Goal: Use online tool/utility: Utilize a website feature to perform a specific function

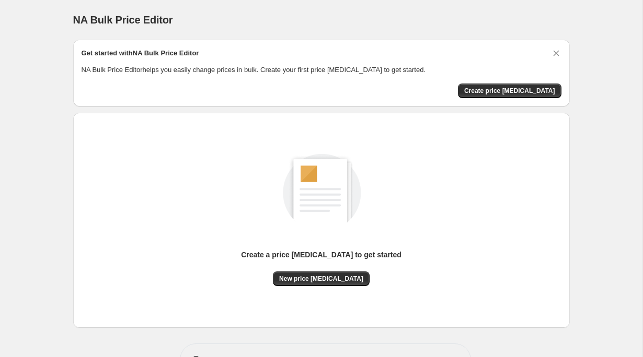
click at [334, 292] on div "Create a price change job to get started New price change job" at bounding box center [322, 220] width 480 height 199
click at [320, 283] on span "New price change job" at bounding box center [321, 279] width 84 height 8
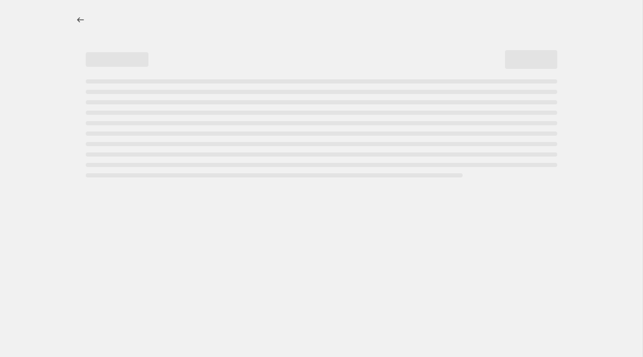
select select "percentage"
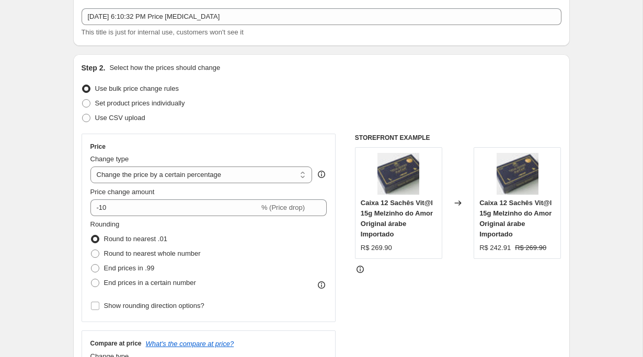
scroll to position [88, 0]
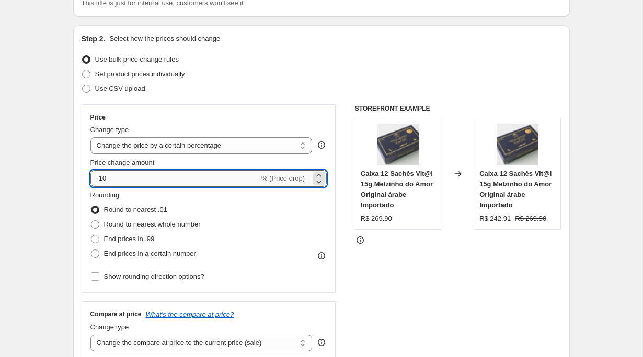
click at [110, 178] on input "-10" at bounding box center [174, 178] width 169 height 17
click at [100, 179] on input "-10" at bounding box center [174, 178] width 169 height 17
type input "-40"
click at [74, 178] on div "Step 2. Select how the prices should change Use bulk price change rules Set pro…" at bounding box center [321, 208] width 497 height 367
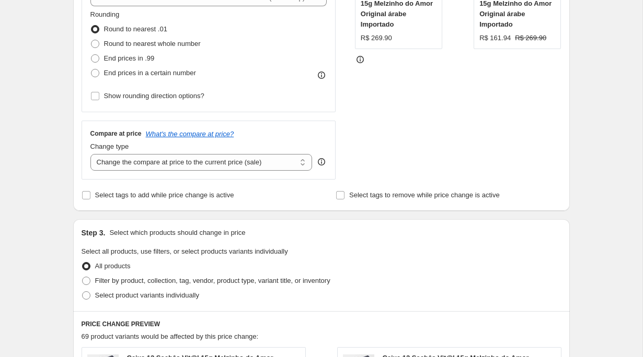
scroll to position [270, 0]
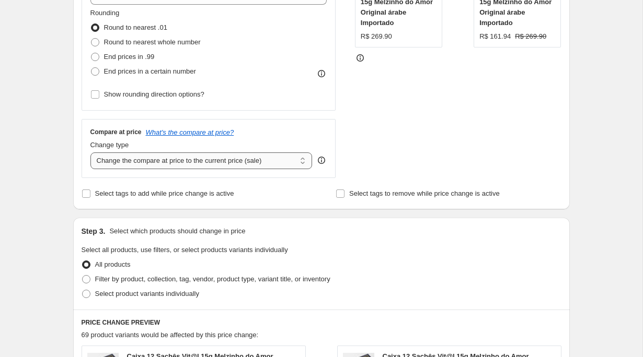
click at [110, 165] on select "Change the compare at price to the current price (sale) Change the compare at p…" at bounding box center [201, 161] width 222 height 17
click at [90, 153] on select "Change the compare at price to the current price (sale) Change the compare at p…" at bounding box center [201, 161] width 222 height 17
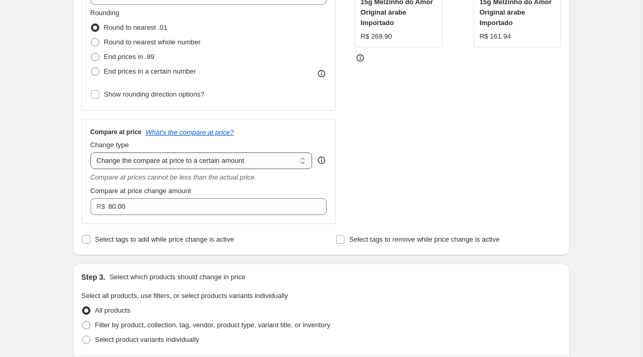
click at [128, 159] on select "Change the compare at price to the current price (sale) Change the compare at p…" at bounding box center [201, 161] width 222 height 17
select select "percentage"
click at [90, 153] on select "Change the compare at price to the current price (sale) Change the compare at p…" at bounding box center [201, 161] width 222 height 17
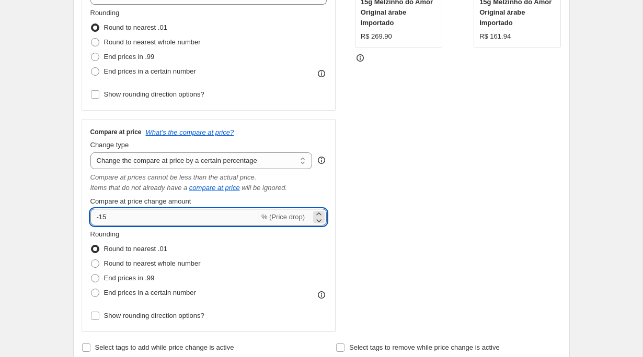
drag, startPoint x: 100, startPoint y: 217, endPoint x: 123, endPoint y: 217, distance: 23.5
click at [123, 217] on input "-15" at bounding box center [174, 217] width 169 height 17
click at [71, 201] on div "Step 1. Optionally give your price change job a title (eg "March 30% off sale o…" at bounding box center [317, 318] width 505 height 1114
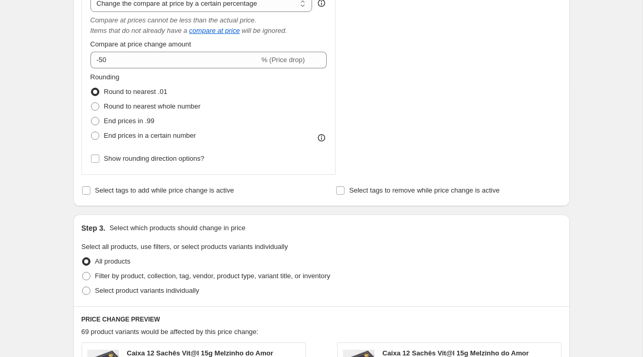
scroll to position [407, 0]
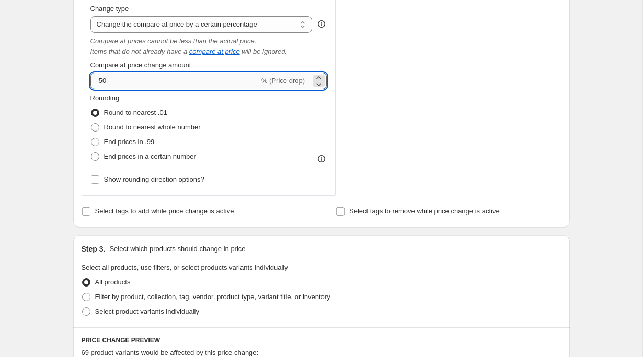
click at [99, 77] on input "-50" at bounding box center [174, 81] width 169 height 17
type input "50"
click at [63, 71] on div "Create new price change job. This page is ready Create new price change job Dra…" at bounding box center [322, 197] width 522 height 1209
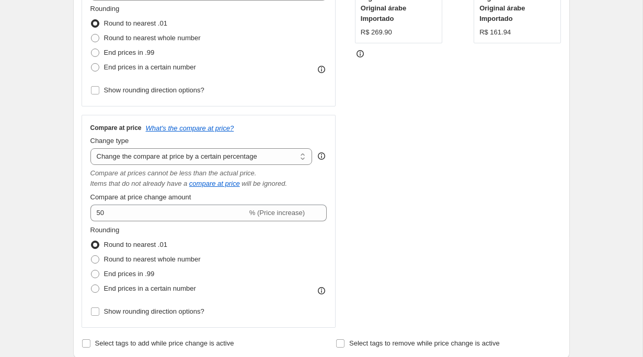
scroll to position [287, 0]
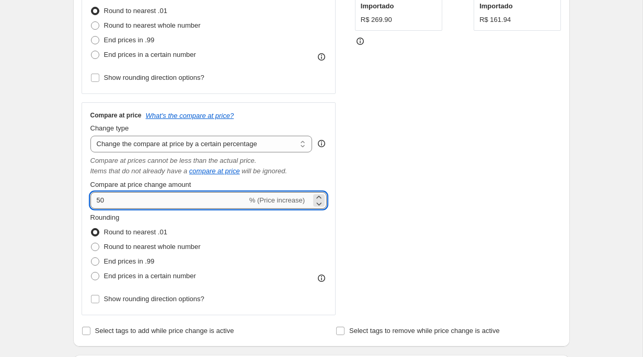
drag, startPoint x: 114, startPoint y: 200, endPoint x: 96, endPoint y: 200, distance: 17.8
click at [96, 200] on input "50" at bounding box center [168, 200] width 157 height 17
type input "-20"
click at [53, 160] on div "Create new price change job. This page is ready Create new price change job Dra…" at bounding box center [321, 317] width 642 height 1209
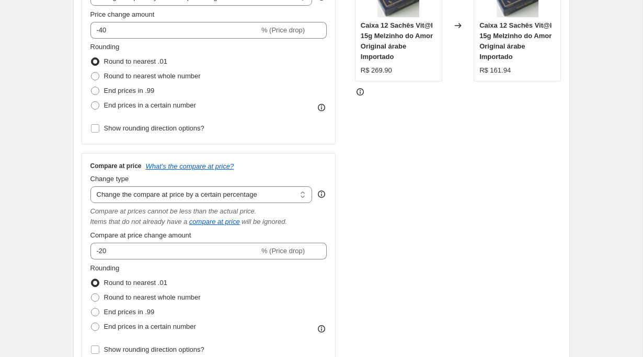
scroll to position [235, 0]
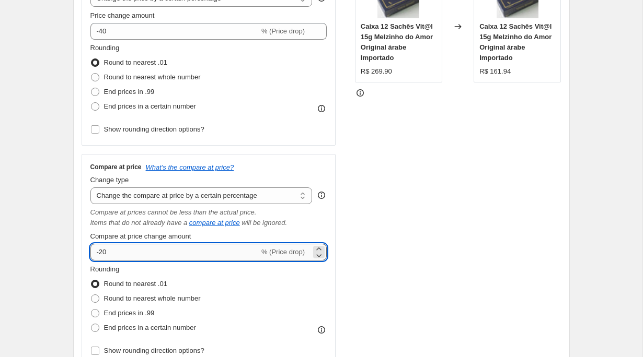
click at [110, 247] on input "-20" at bounding box center [174, 252] width 169 height 17
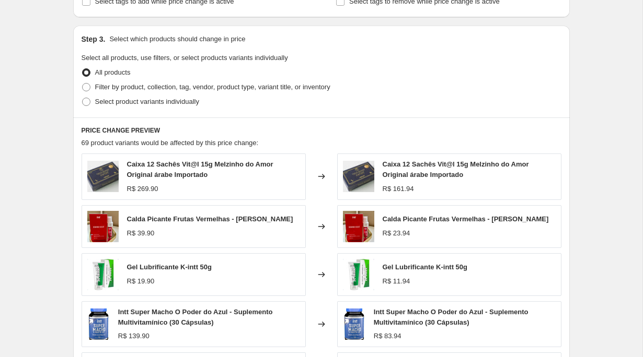
scroll to position [851, 0]
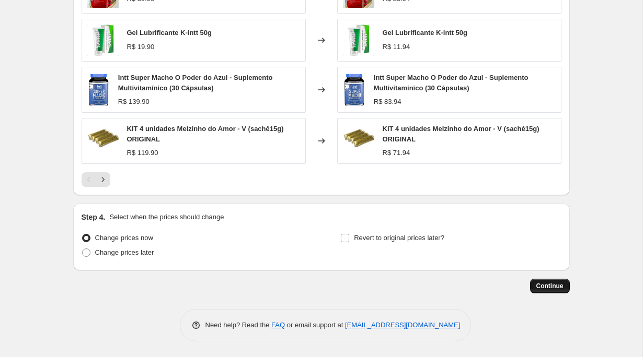
type input "0"
click at [545, 282] on button "Continue" at bounding box center [550, 286] width 40 height 15
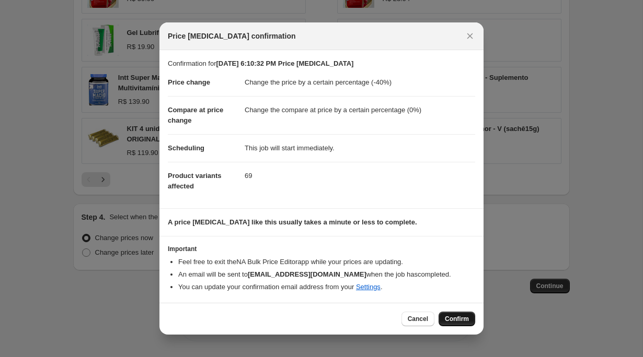
click at [445, 312] on button "Confirm" at bounding box center [457, 319] width 37 height 15
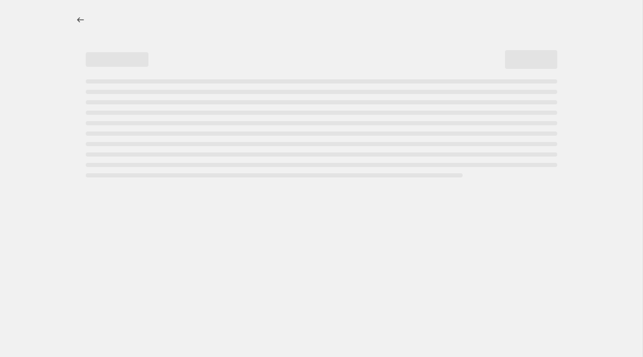
select select "percentage"
